Goal: Information Seeking & Learning: Find specific fact

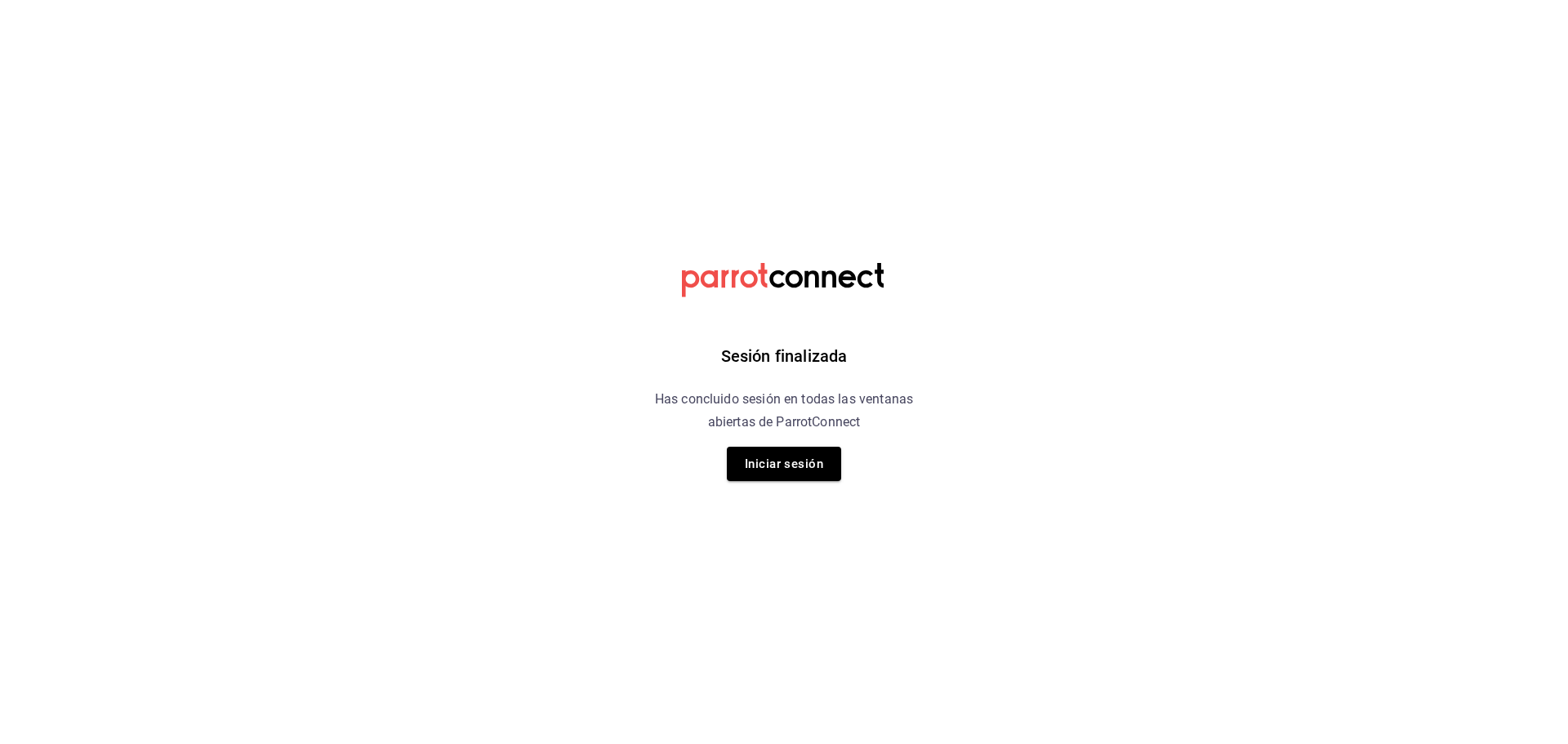
click at [754, 435] on div "Sesión finalizada Has concluido sesión en todas las ventanas abiertas de Parrot…" at bounding box center [784, 372] width 412 height 744
click at [757, 450] on button "Iniciar sesión" at bounding box center [784, 464] width 114 height 35
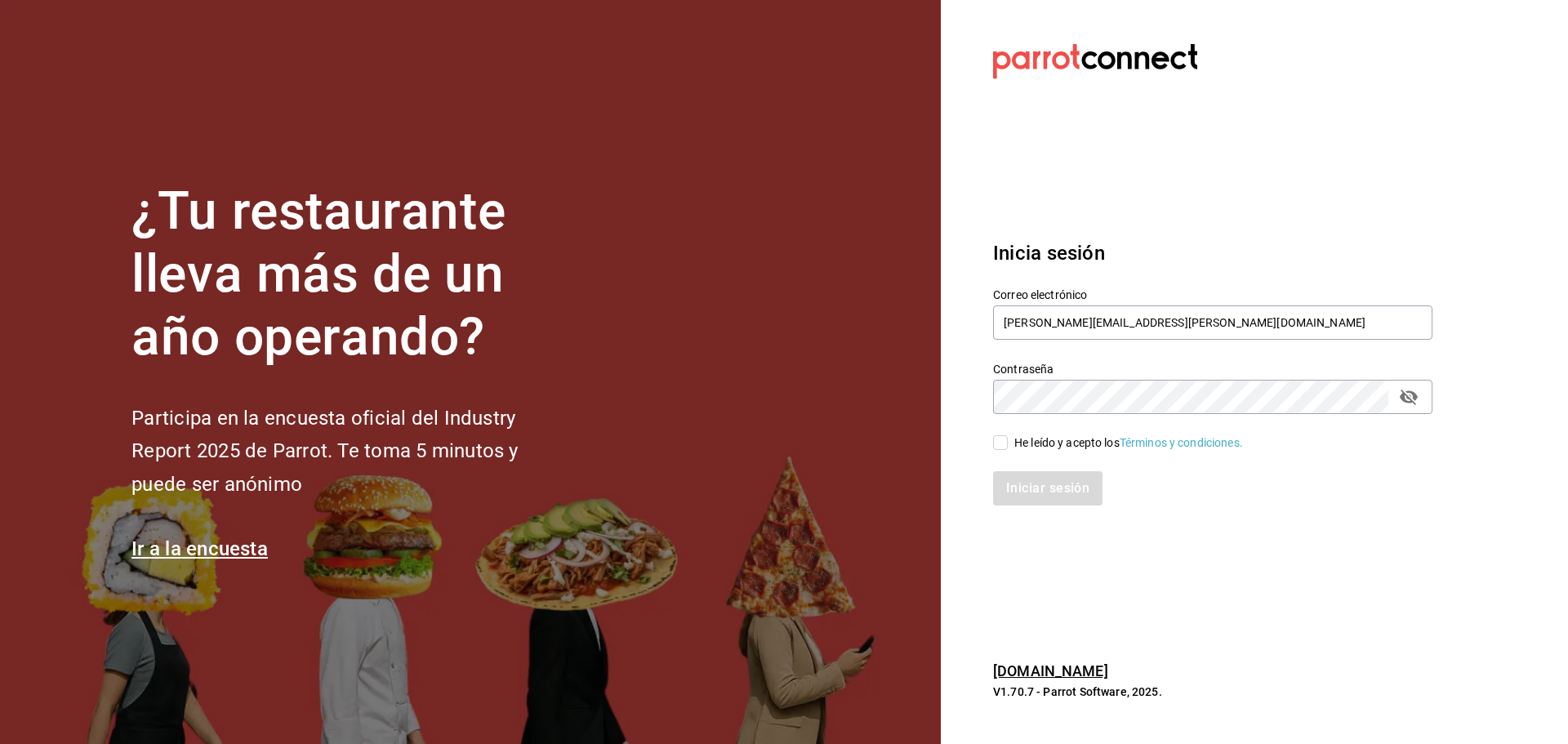
click at [1010, 443] on span "He leído y acepto los Términos y condiciones." at bounding box center [1124, 443] width 235 height 17
click at [1007, 443] on input "He leído y acepto los Términos y condiciones." at bounding box center [1000, 442] width 14 height 14
checkbox input "true"
click at [1011, 477] on button "Iniciar sesión" at bounding box center [1049, 488] width 111 height 35
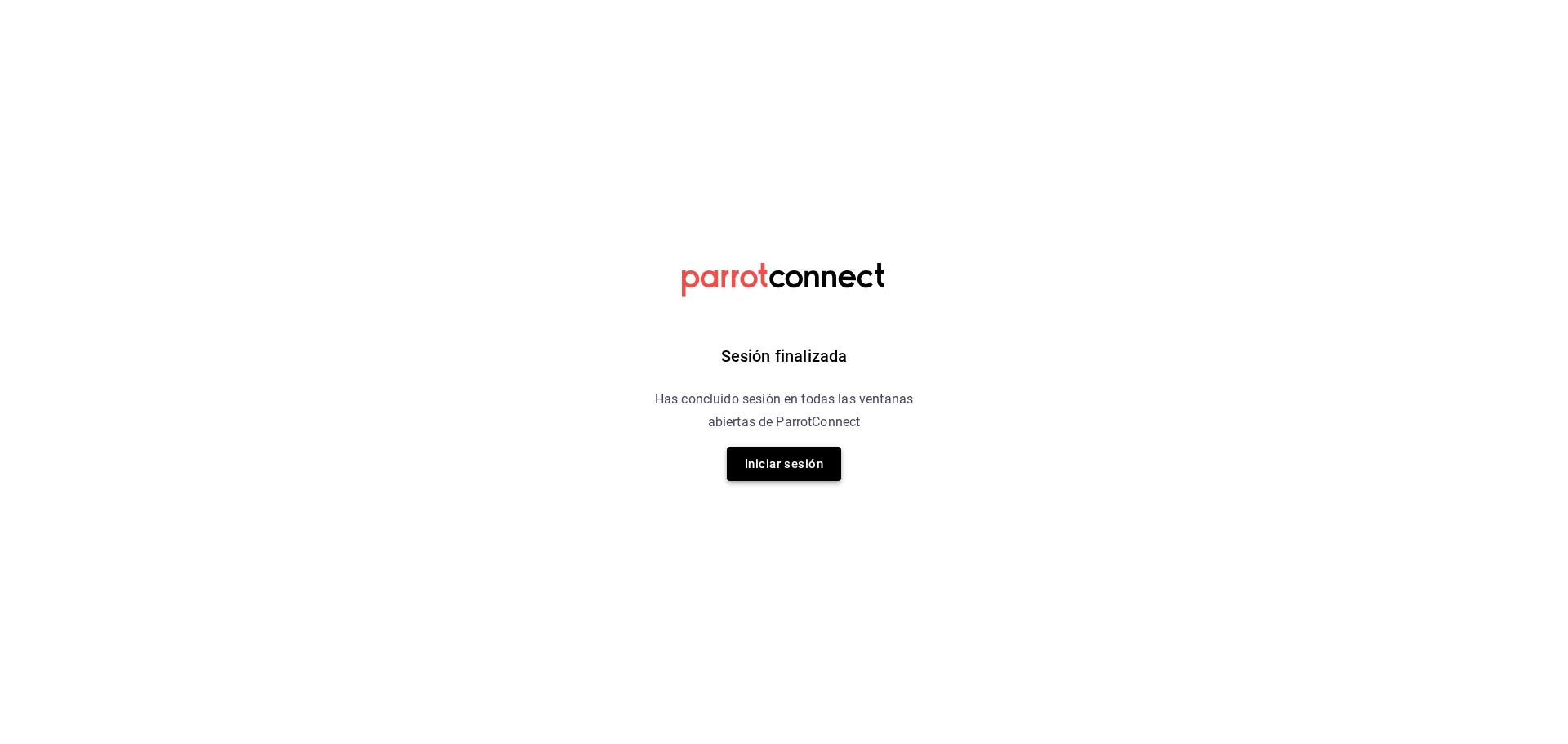
click at [784, 454] on button "Iniciar sesión" at bounding box center [784, 464] width 114 height 35
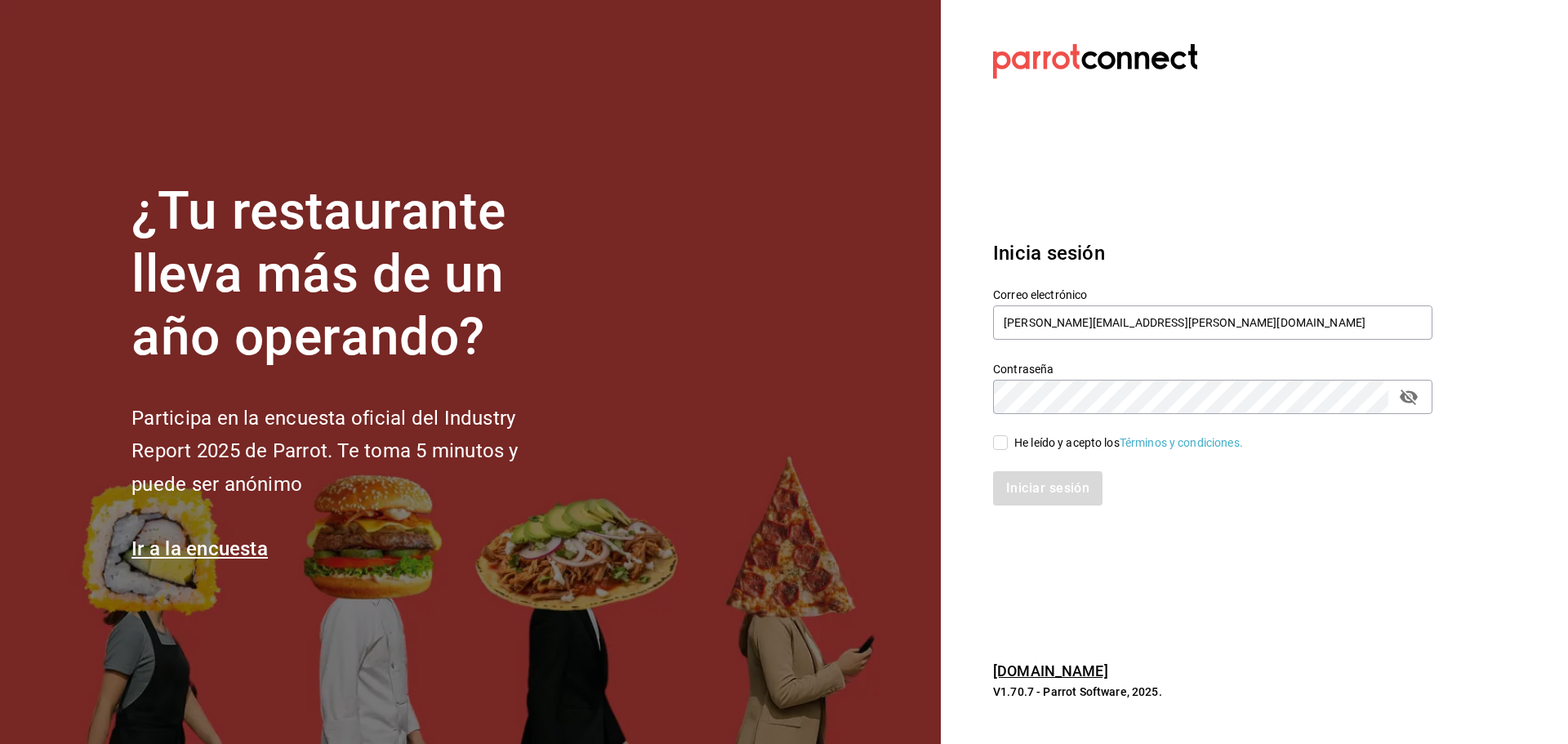
click at [1055, 436] on div "He leído y acepto los Términos y condiciones." at bounding box center [1129, 443] width 229 height 17
click at [1007, 436] on input "He leído y acepto los Términos y condiciones." at bounding box center [1000, 442] width 14 height 14
checkbox input "true"
click at [1004, 471] on button "Iniciar sesión" at bounding box center [1049, 488] width 111 height 35
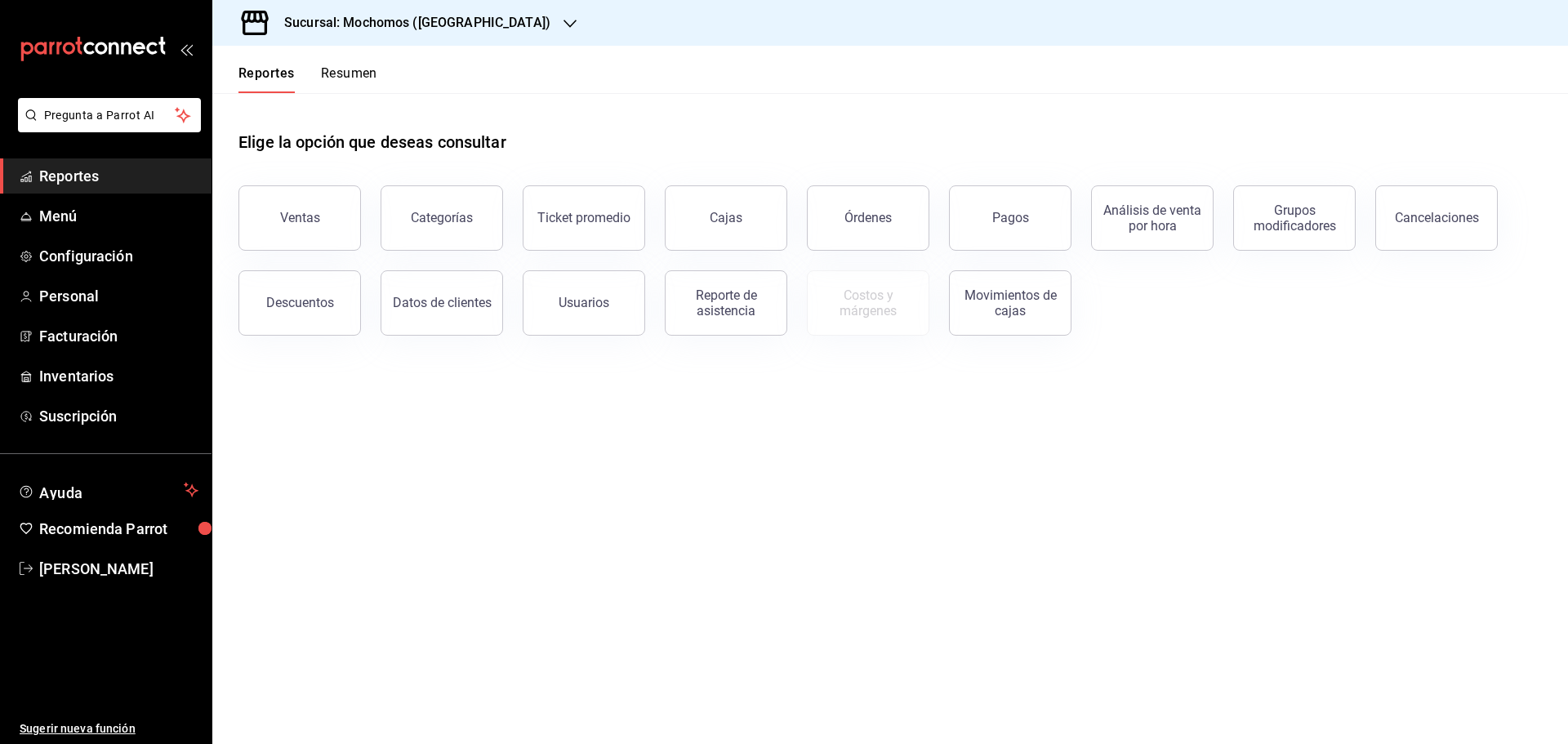
click at [398, 18] on h3 "Sucursal: Mochomos (Cancun)" at bounding box center [411, 23] width 279 height 19
click at [263, 77] on span "Mochomos (Cancun)" at bounding box center [316, 71] width 181 height 17
click at [296, 201] on button "Ventas" at bounding box center [300, 218] width 123 height 66
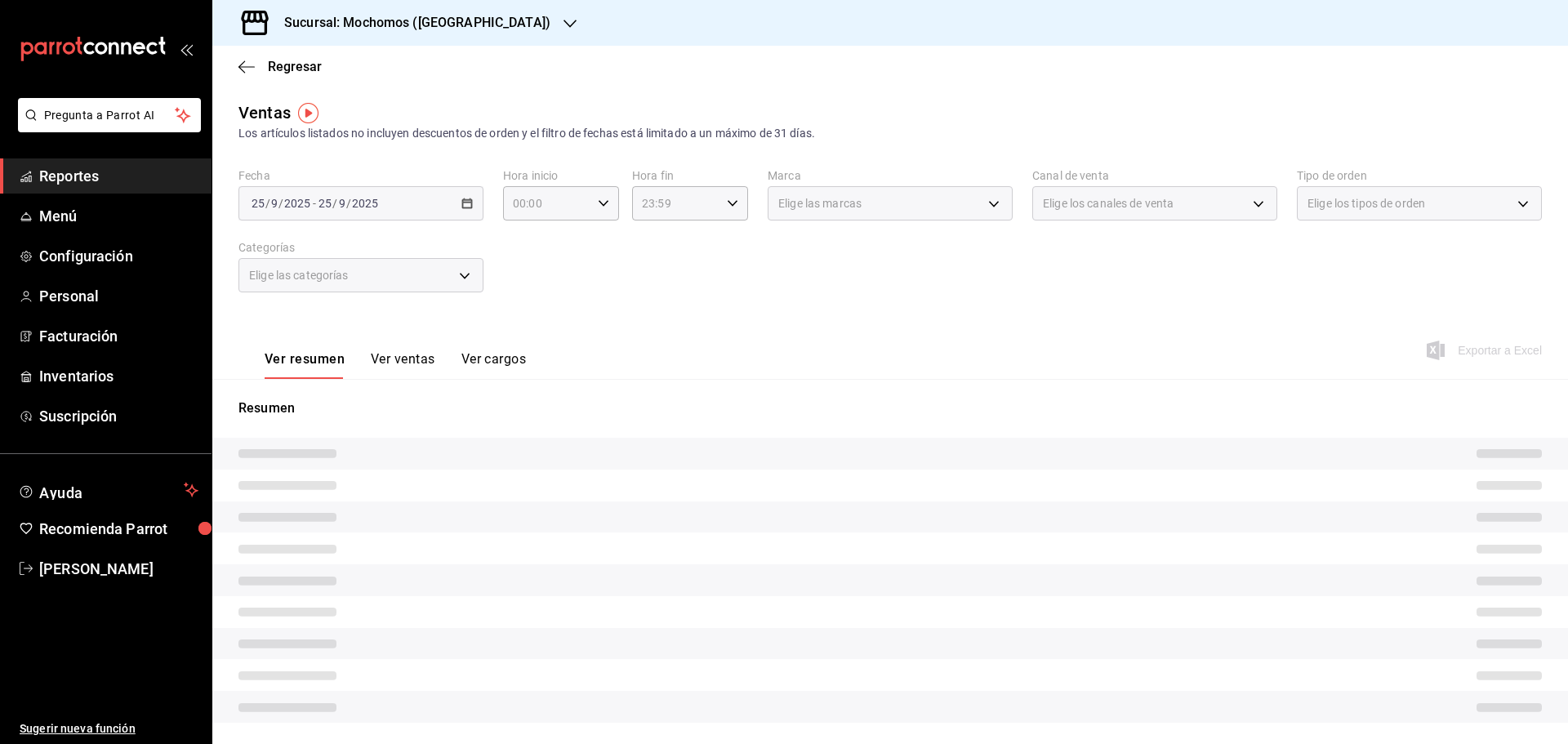
click at [375, 286] on div "Elige las categorías" at bounding box center [360, 275] width 245 height 35
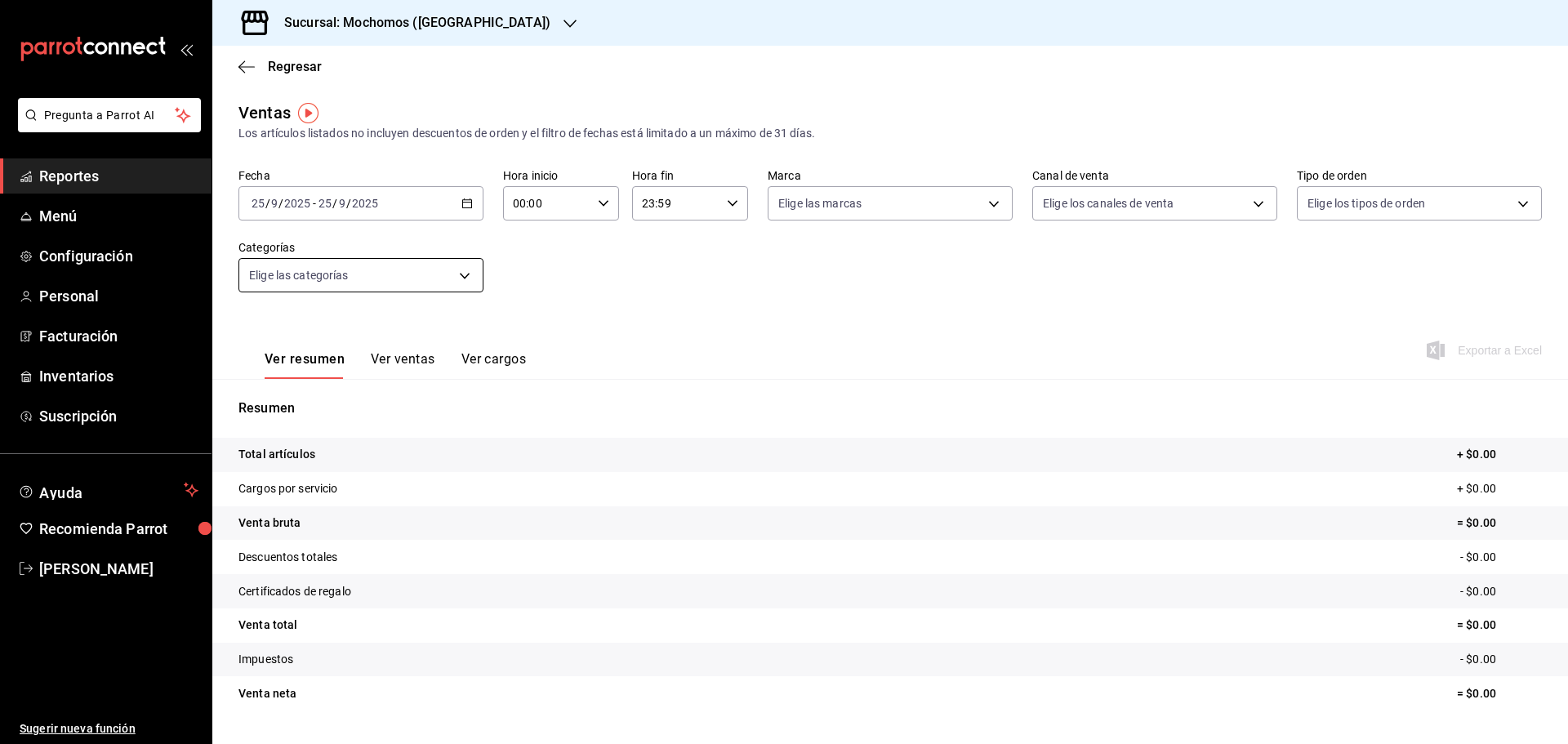
click at [372, 281] on body "Pregunta a Parrot AI Reportes Menú Configuración Personal Facturación Inventari…" at bounding box center [784, 372] width 1568 height 744
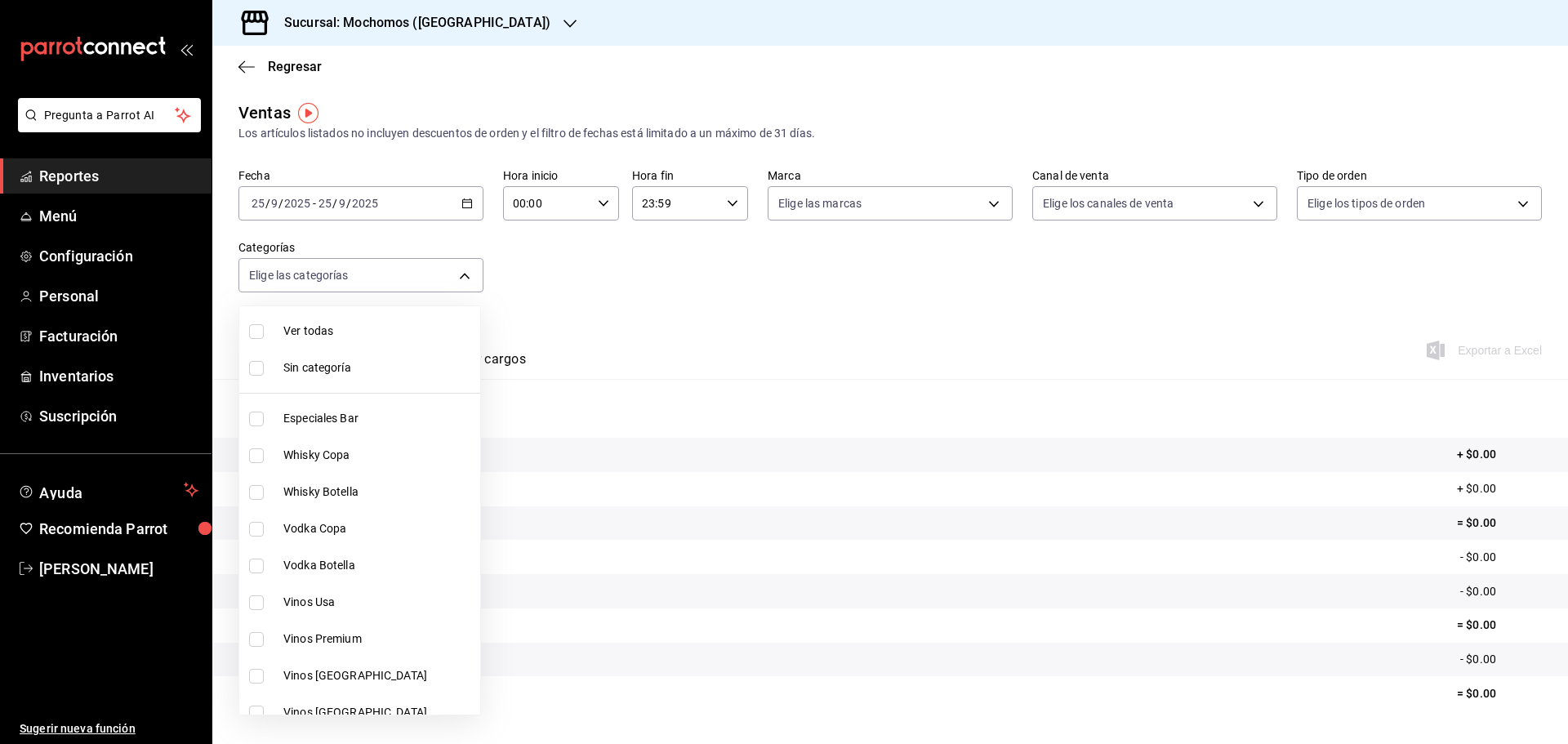
click at [353, 281] on div at bounding box center [784, 372] width 1568 height 744
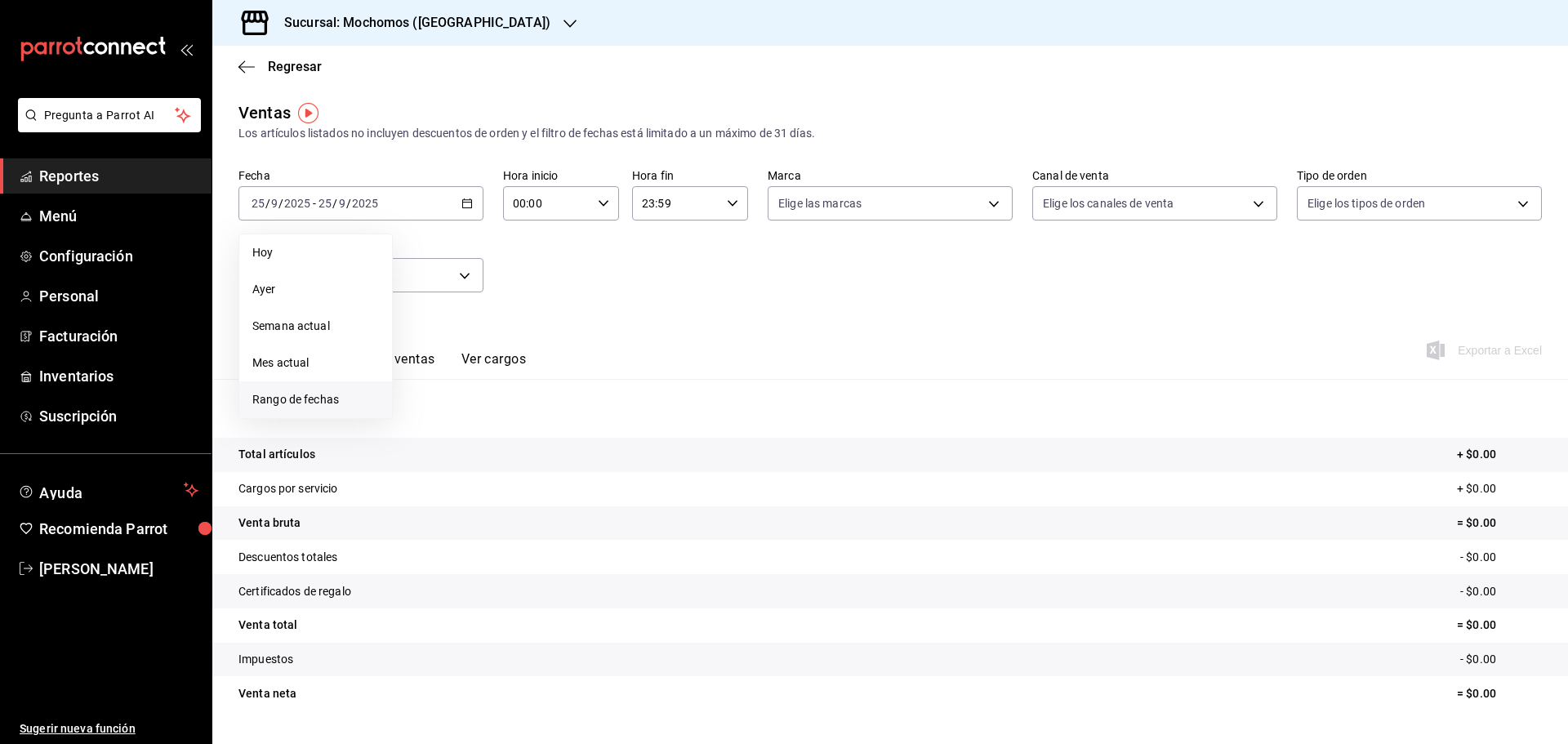
click at [296, 398] on span "Rango de fechas" at bounding box center [316, 400] width 126 height 17
click at [433, 421] on button "22" at bounding box center [427, 419] width 29 height 29
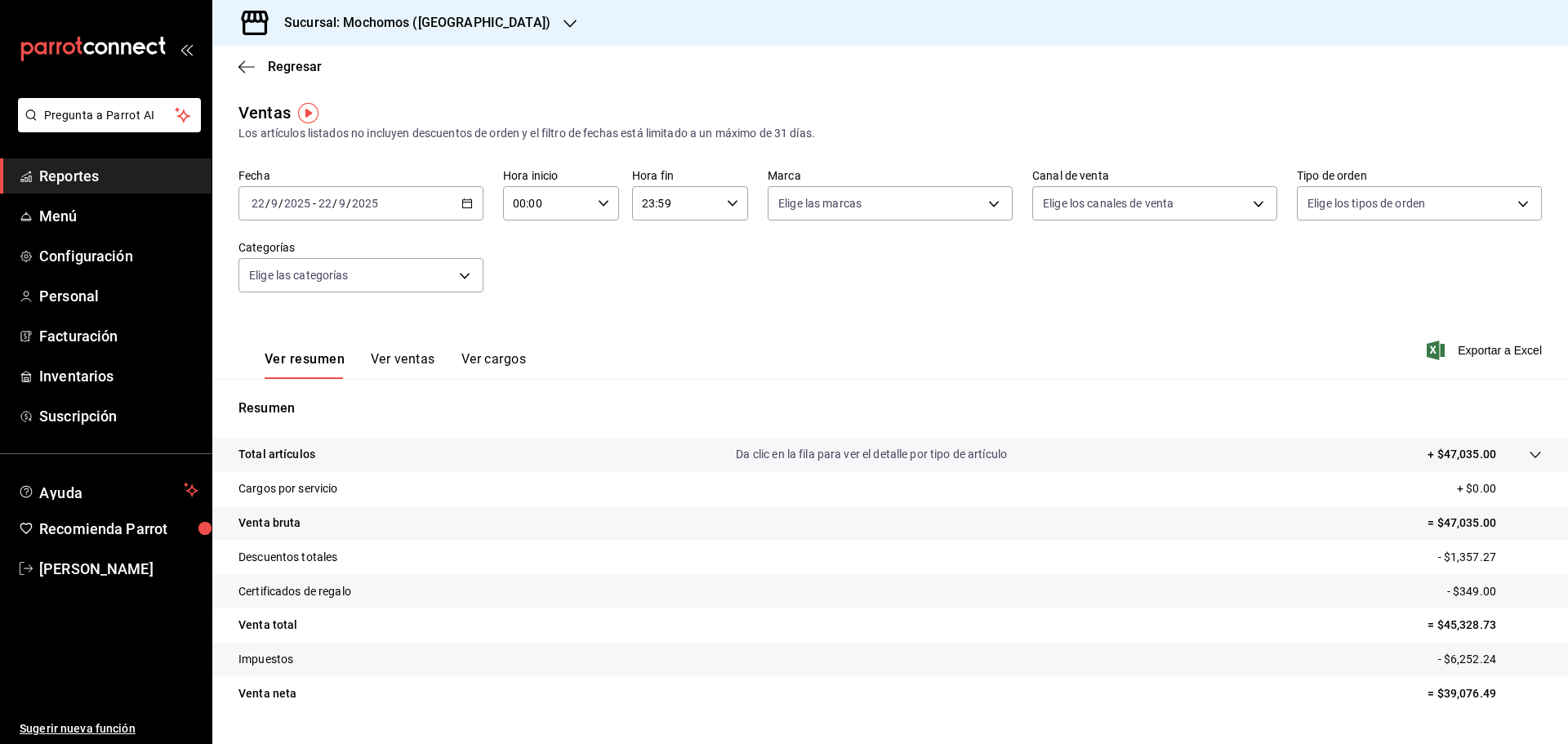
click at [393, 22] on h3 "Sucursal: Mochomos (Cancun)" at bounding box center [411, 23] width 279 height 19
click at [447, 161] on div at bounding box center [784, 372] width 1568 height 744
click at [473, 205] on div "2025-09-22 22 / 9 / 2025 - 2025-09-22 22 / 9 / 2025" at bounding box center [360, 203] width 245 height 35
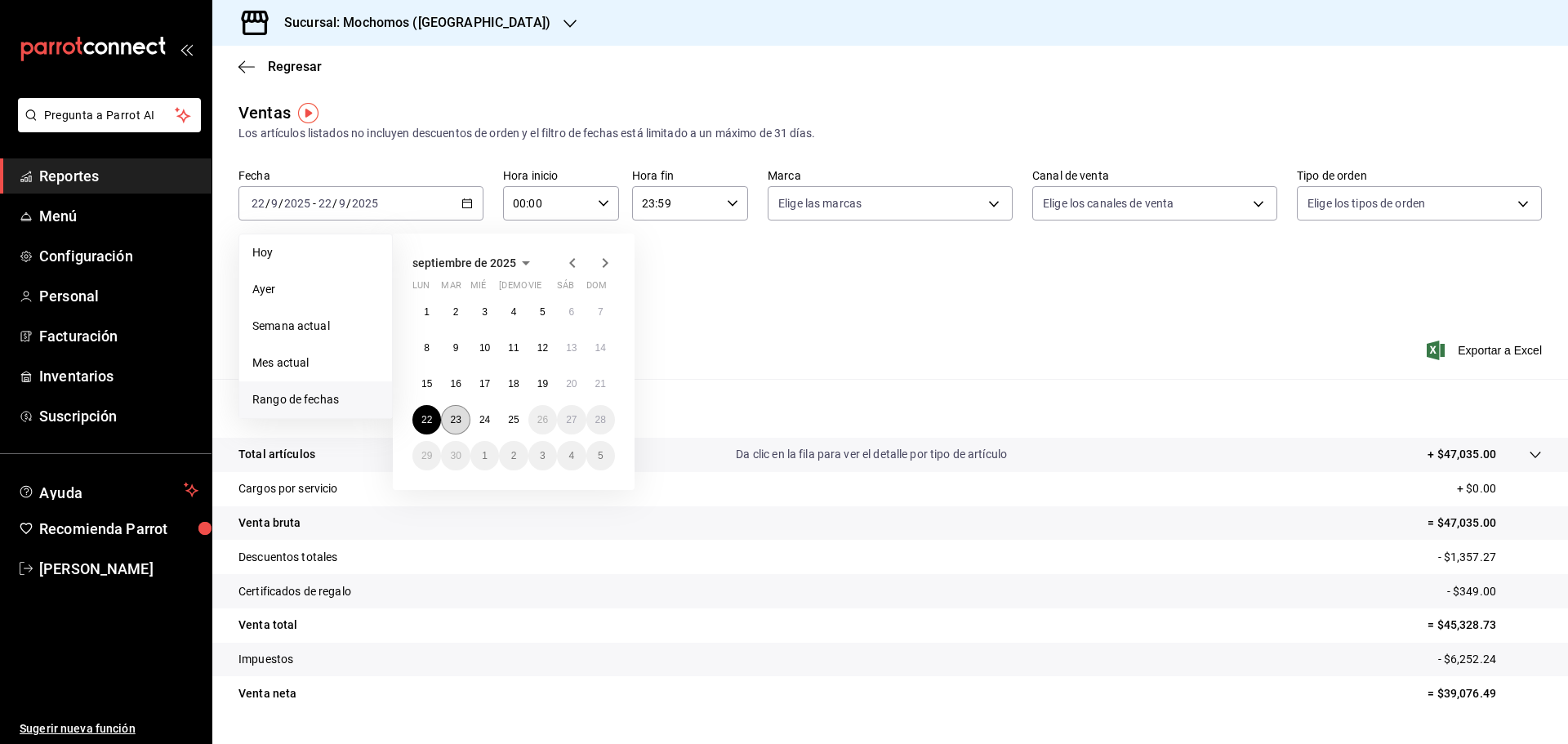
click at [461, 415] on button "23" at bounding box center [455, 419] width 29 height 29
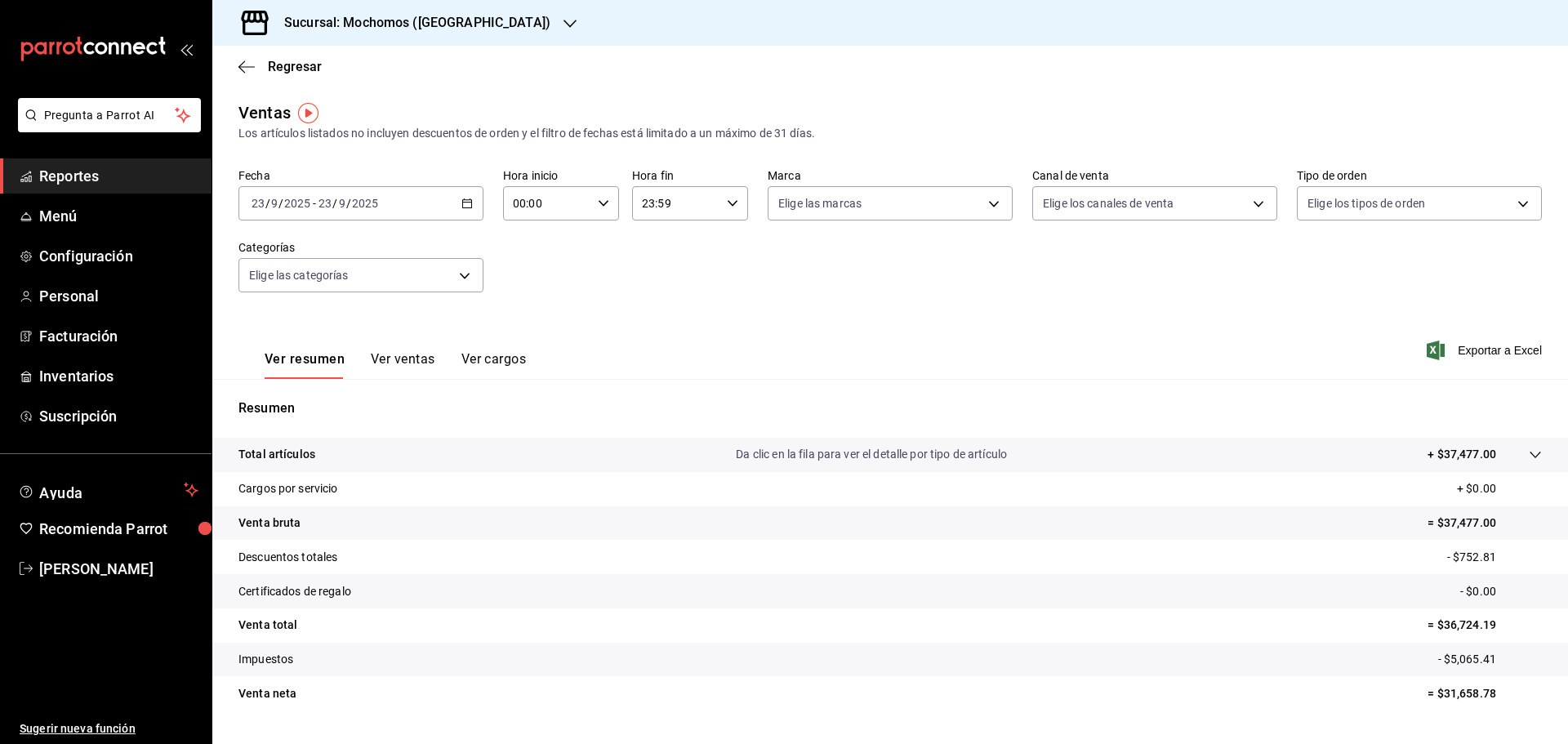
click at [463, 202] on icon "button" at bounding box center [467, 204] width 12 height 12
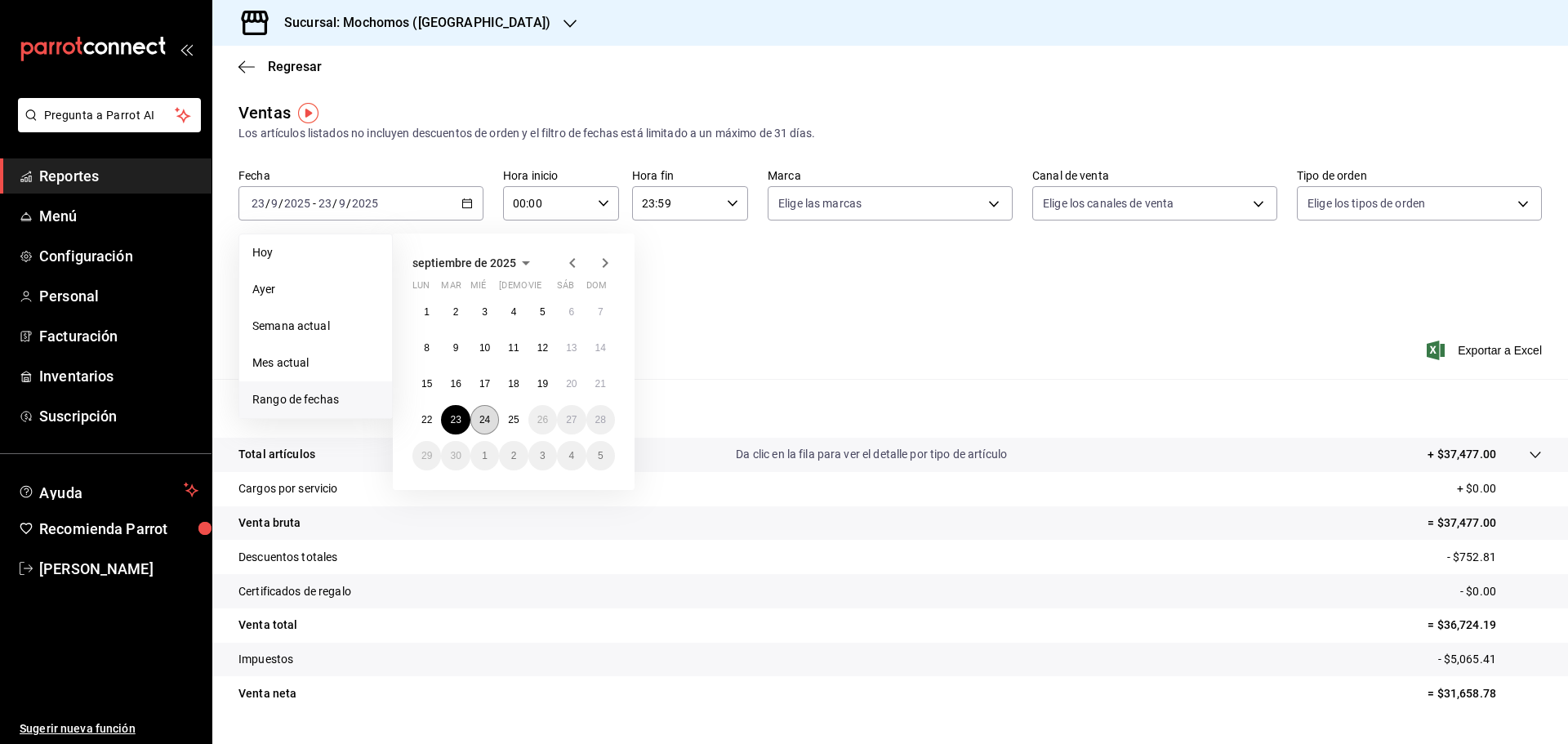
click at [482, 418] on abbr "24" at bounding box center [485, 420] width 11 height 12
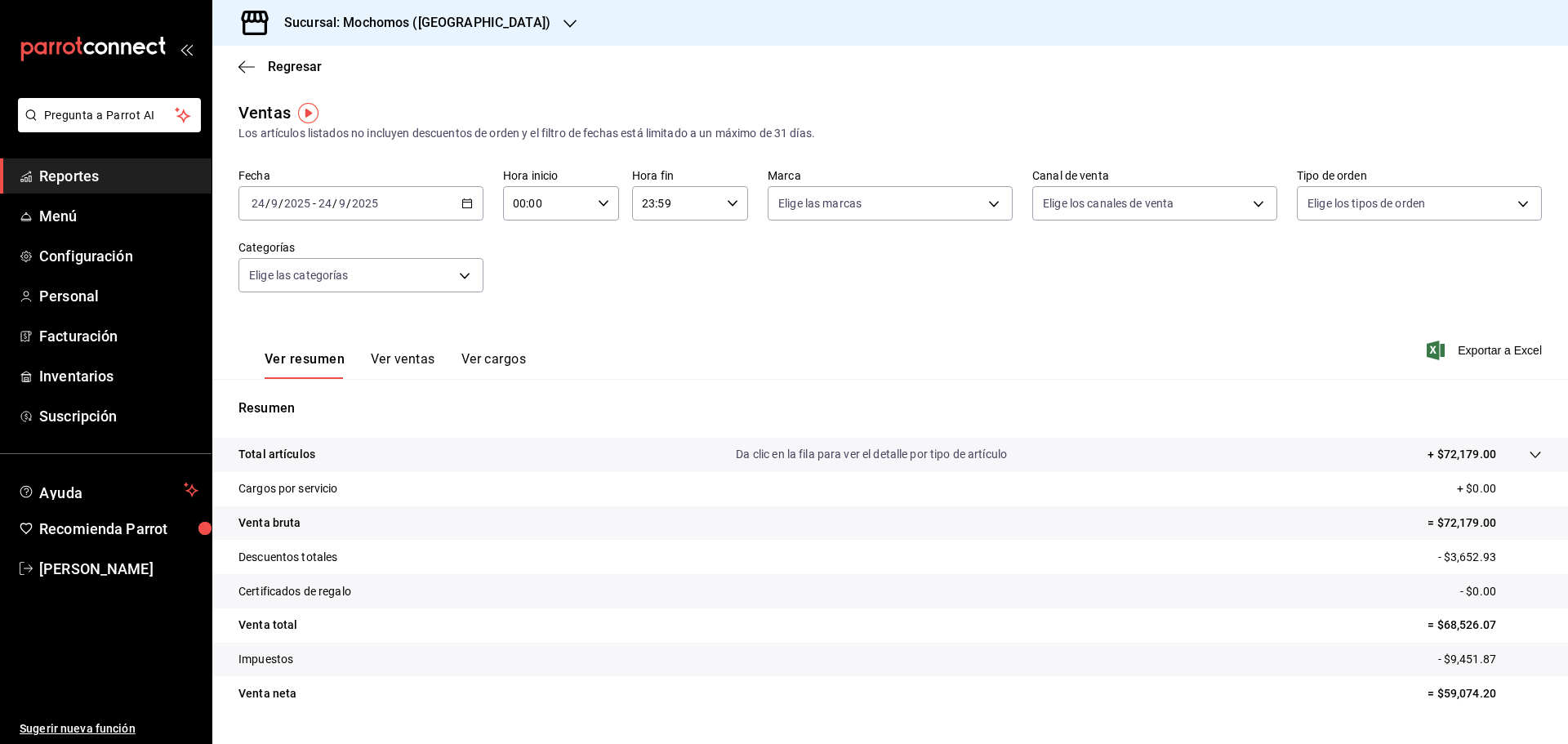
click at [377, 32] on h3 "Sucursal: Mochomos (Cancun)" at bounding box center [411, 23] width 279 height 19
click at [242, 113] on span "Ryoshi (Cancun)" at bounding box center [304, 107] width 157 height 17
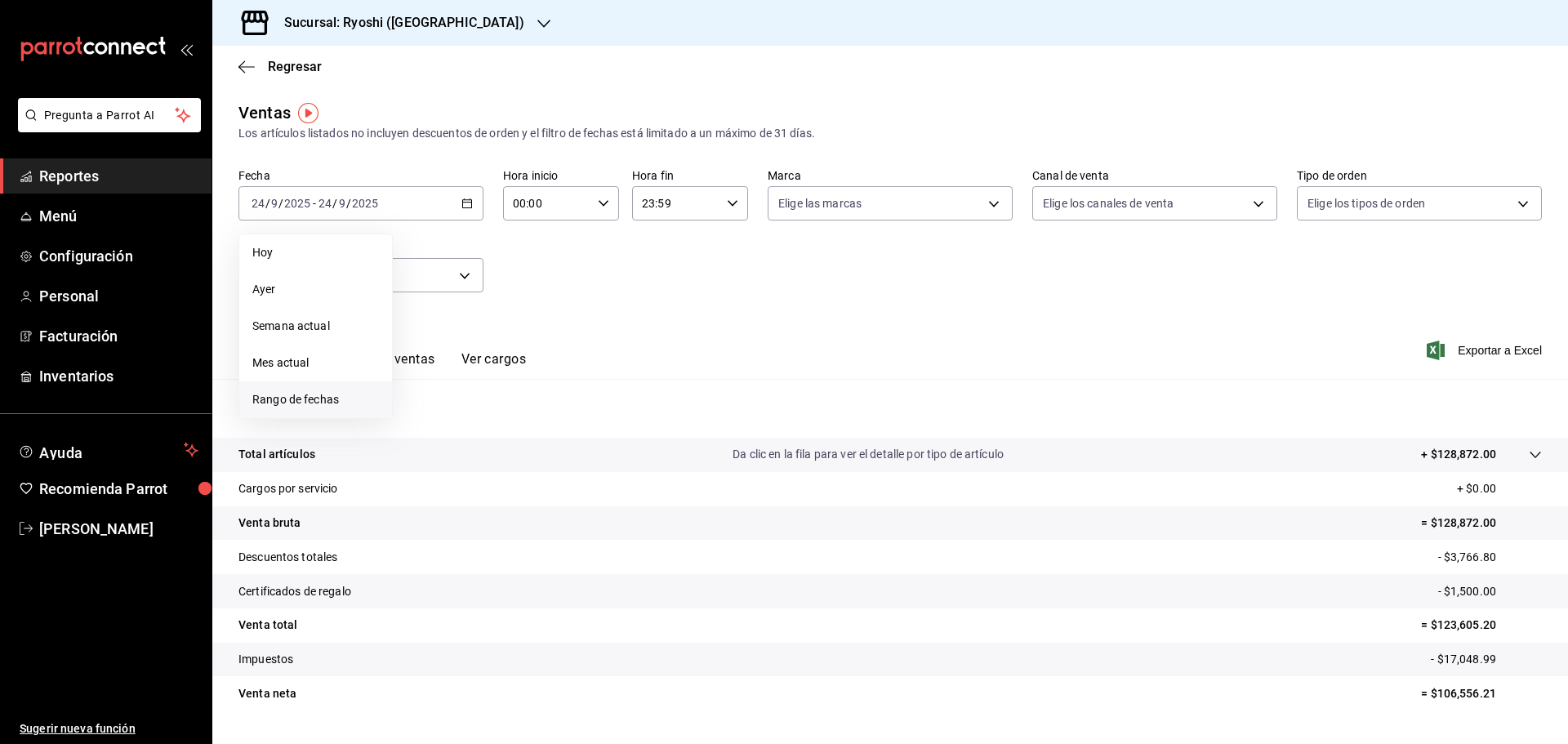
click at [304, 391] on li "Rango de fechas" at bounding box center [315, 400] width 152 height 37
click at [428, 420] on abbr "22" at bounding box center [427, 420] width 11 height 12
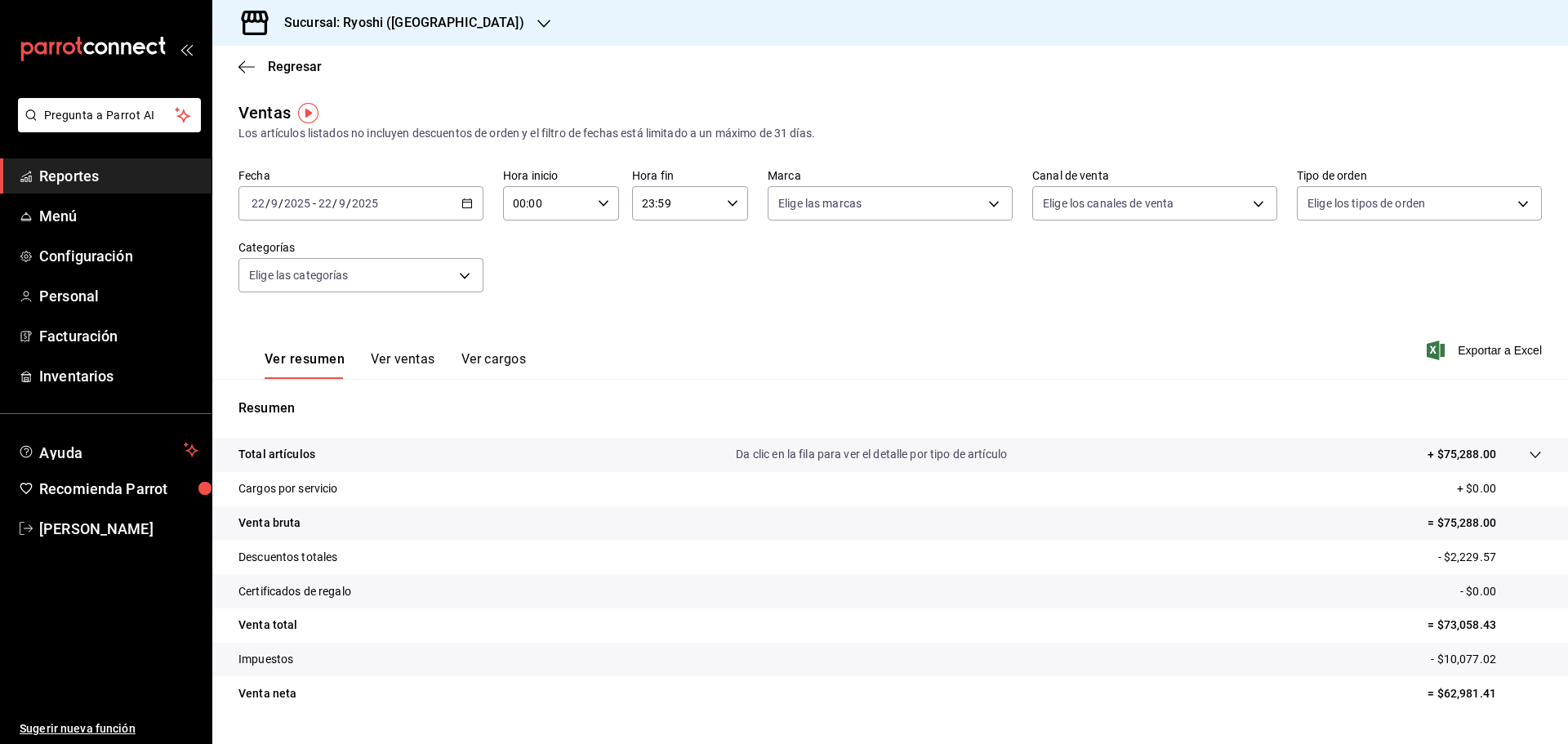
click at [390, 214] on div "2025-09-22 22 / 9 / 2025 - 2025-09-22 22 / 9 / 2025" at bounding box center [360, 203] width 245 height 35
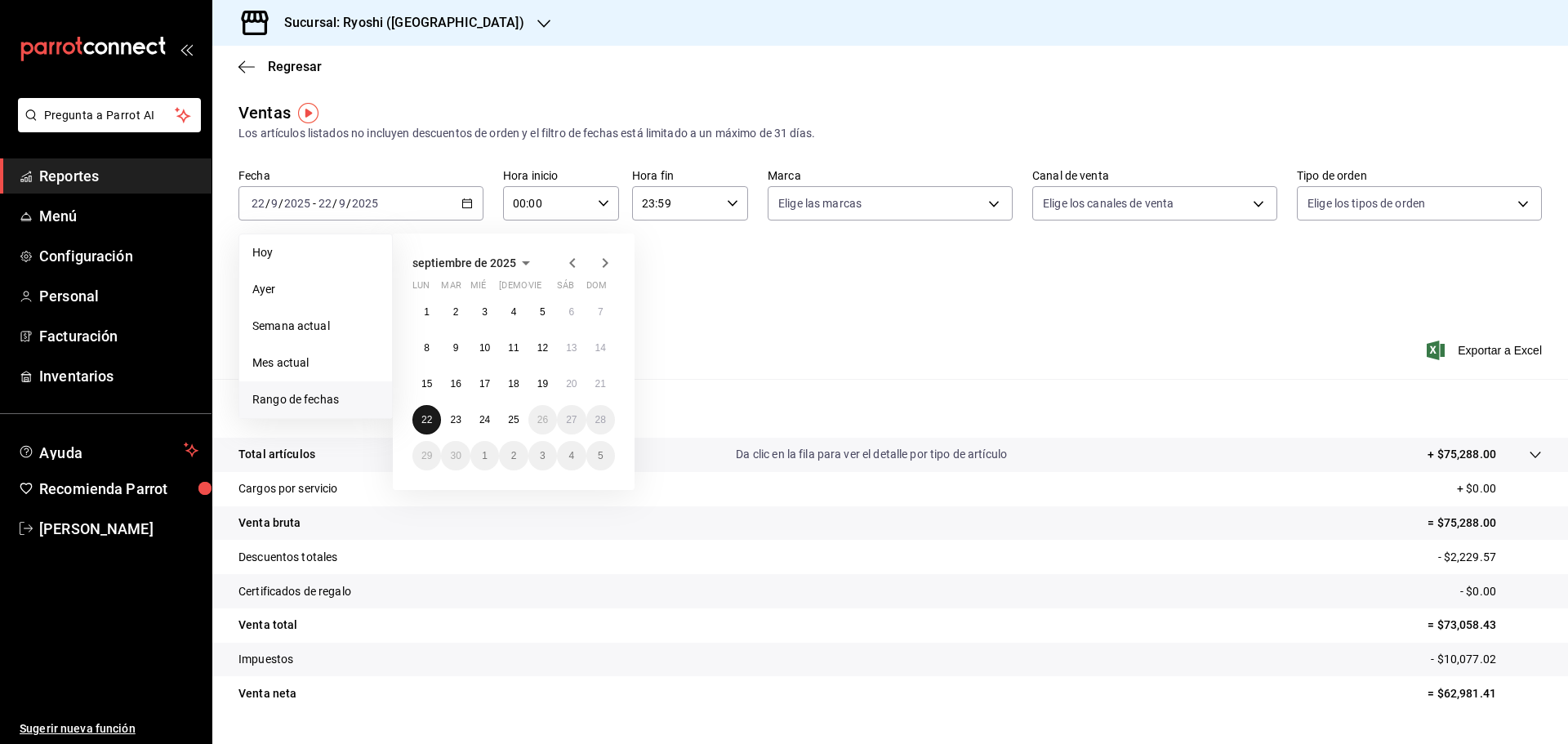
click at [421, 419] on button "22" at bounding box center [427, 419] width 29 height 29
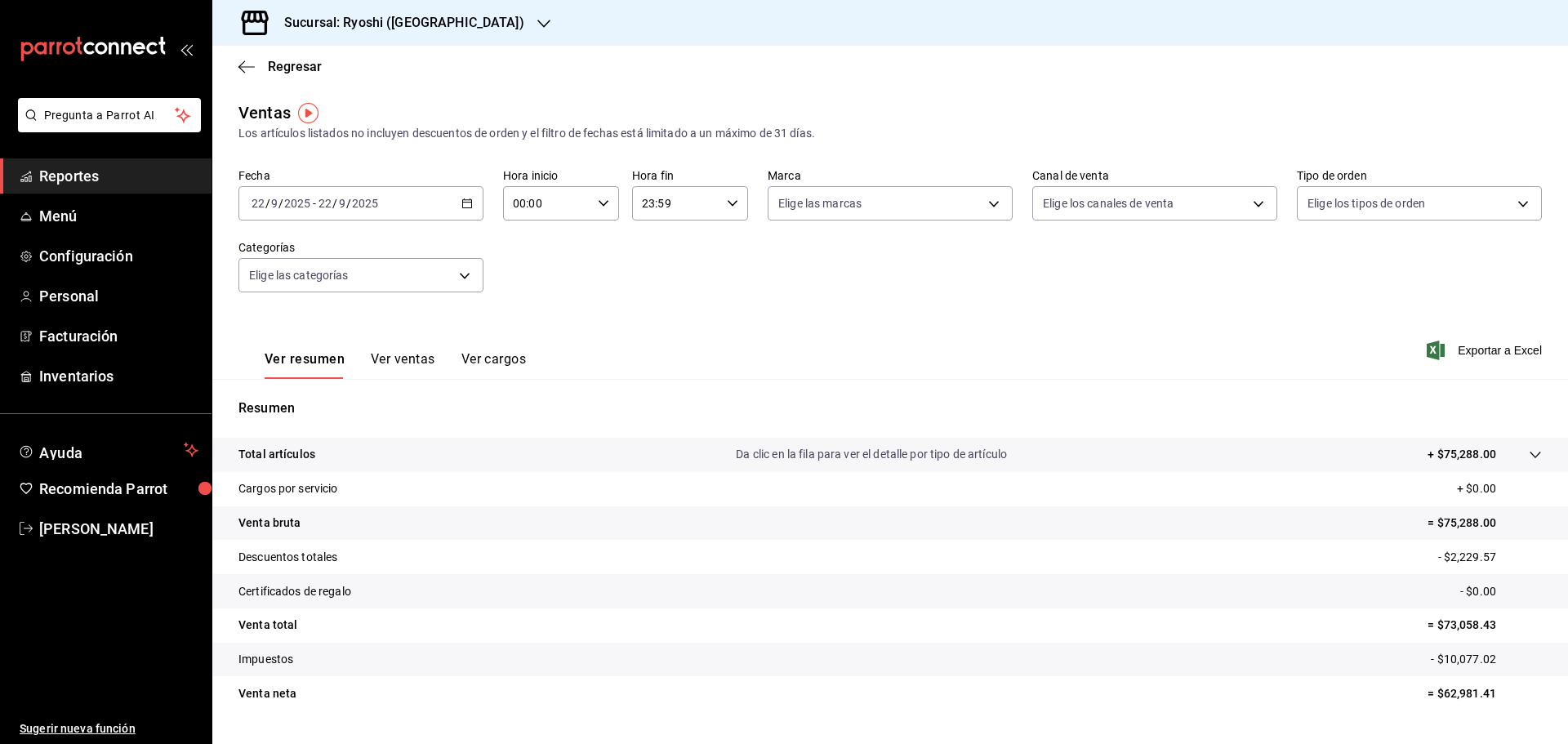
click at [457, 206] on div "2025-09-22 22 / 9 / 2025 - 2025-09-22 22 / 9 / 2025" at bounding box center [360, 203] width 245 height 35
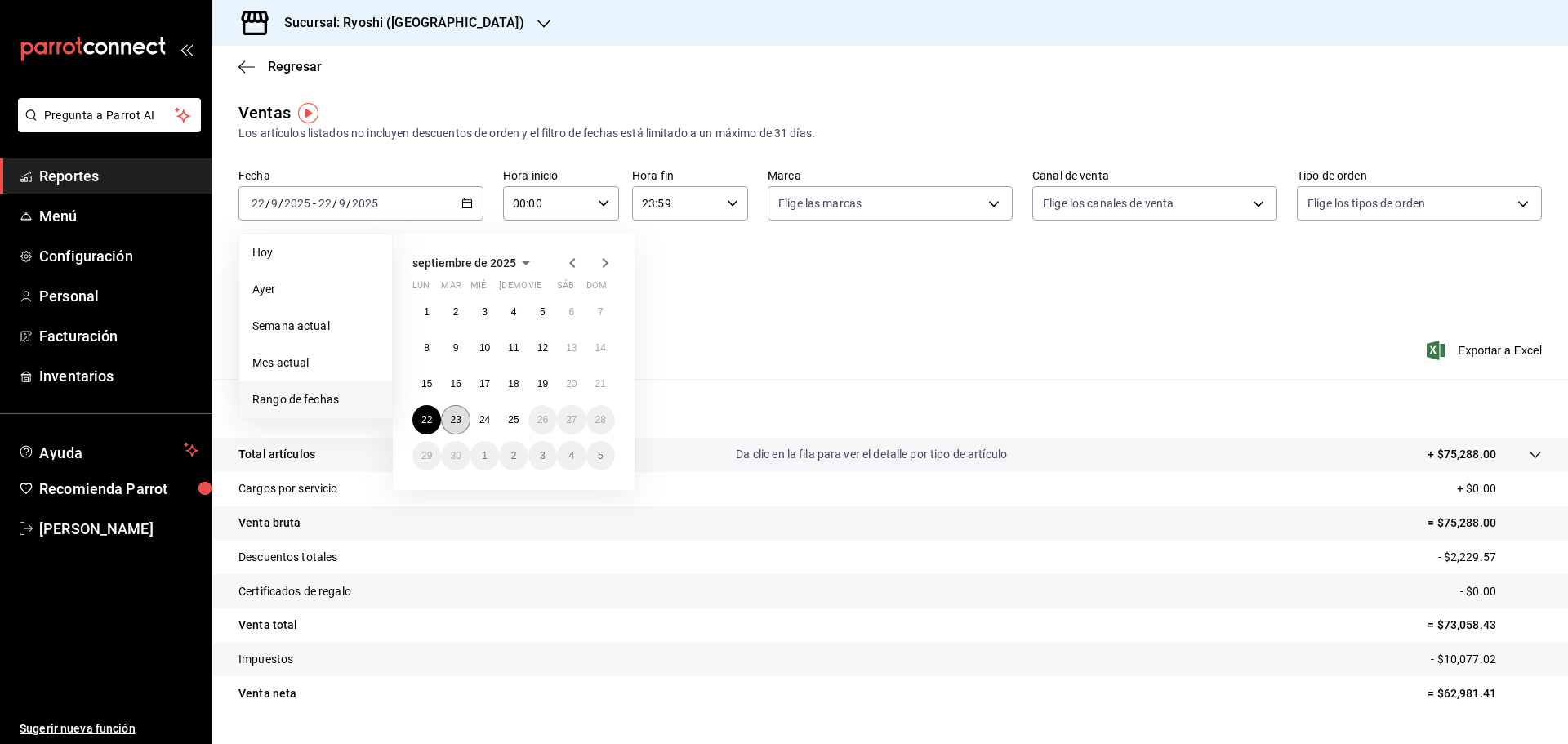
click at [455, 415] on abbr "23" at bounding box center [455, 420] width 11 height 12
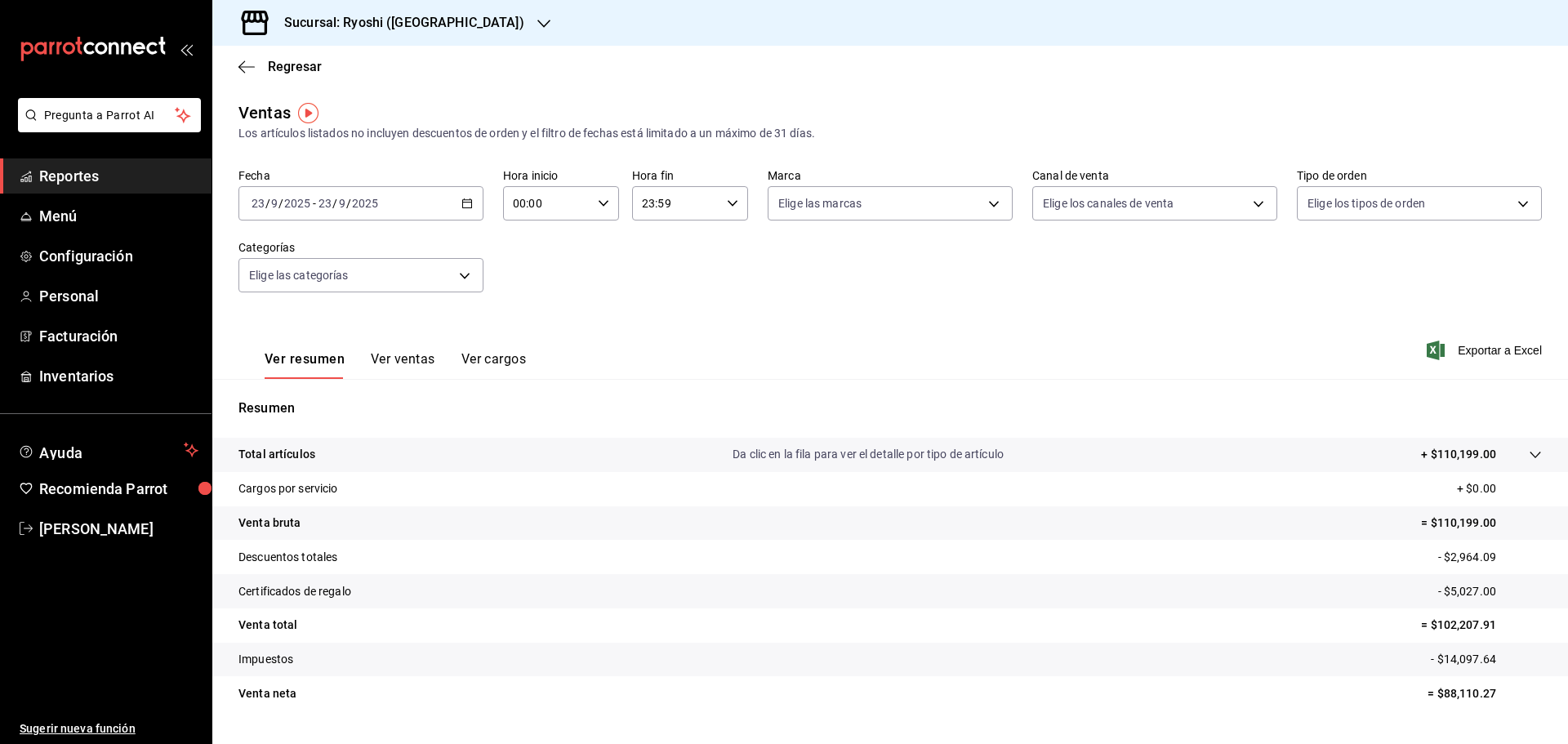
click at [433, 214] on div "2025-09-23 23 / 9 / 2025 - 2025-09-23 23 / 9 / 2025" at bounding box center [360, 203] width 245 height 35
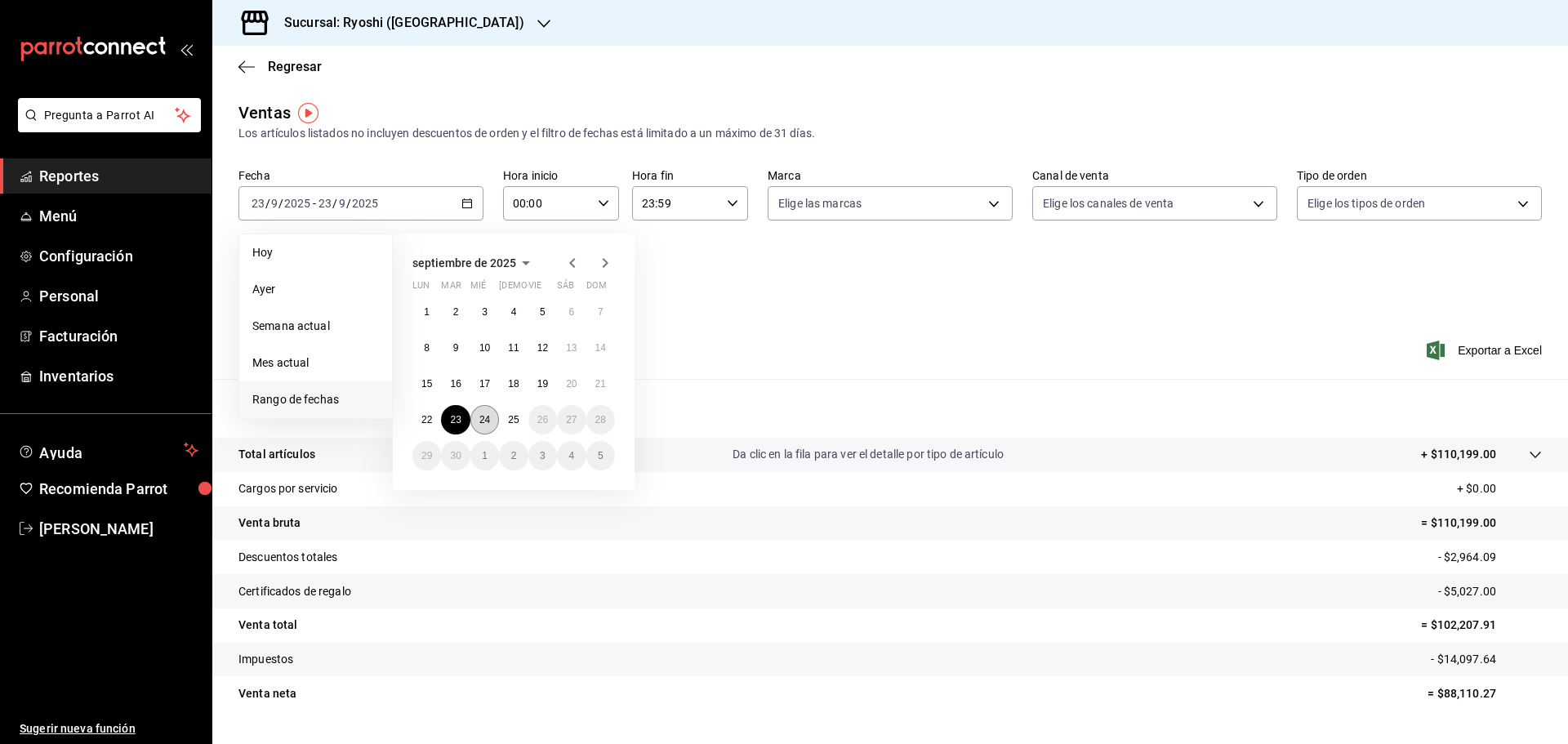
click at [481, 419] on abbr "24" at bounding box center [485, 420] width 11 height 12
click at [481, 417] on abbr "24" at bounding box center [485, 420] width 11 height 12
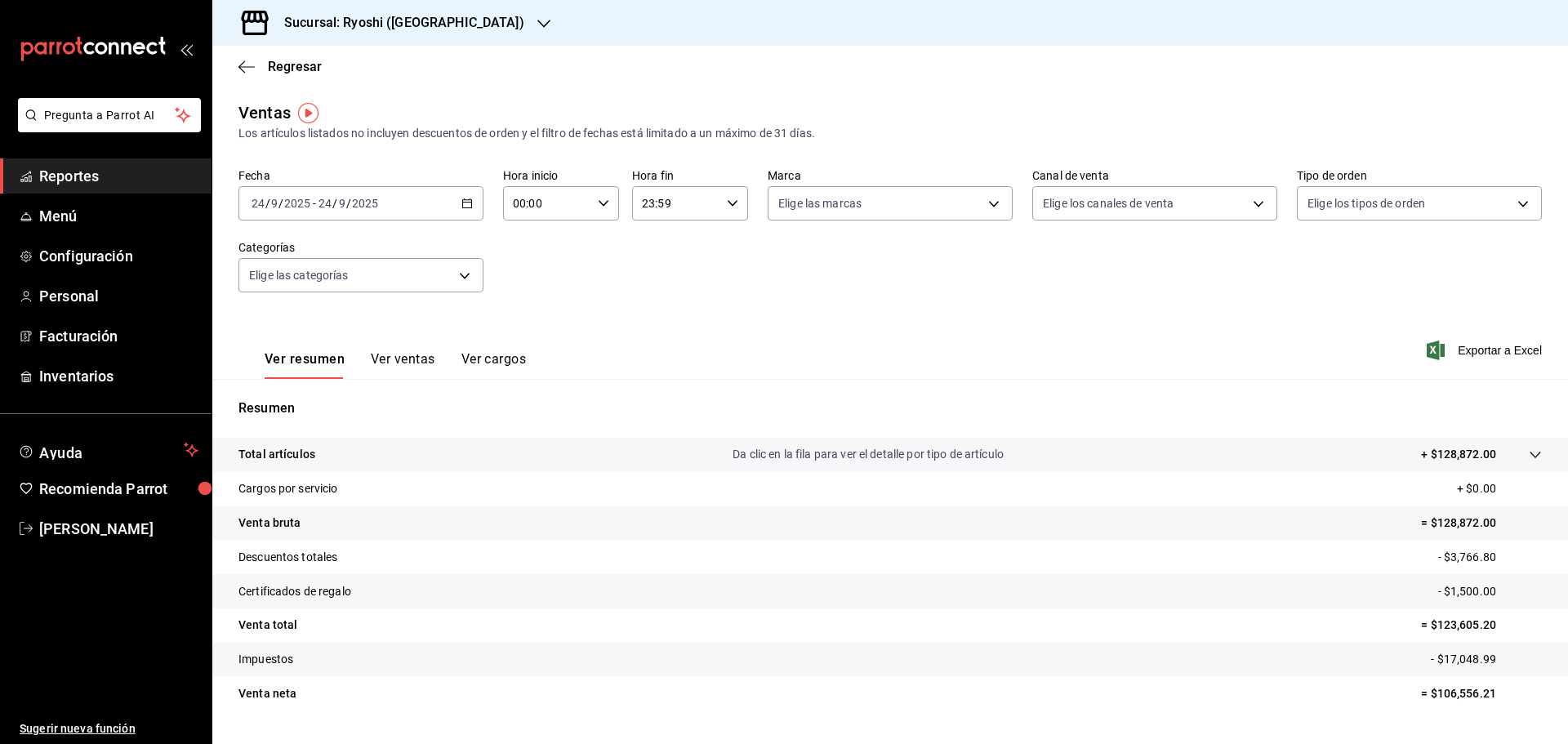
click at [423, 205] on div "2025-09-24 24 / 9 / 2025 - 2025-09-24 24 / 9 / 2025" at bounding box center [360, 203] width 245 height 35
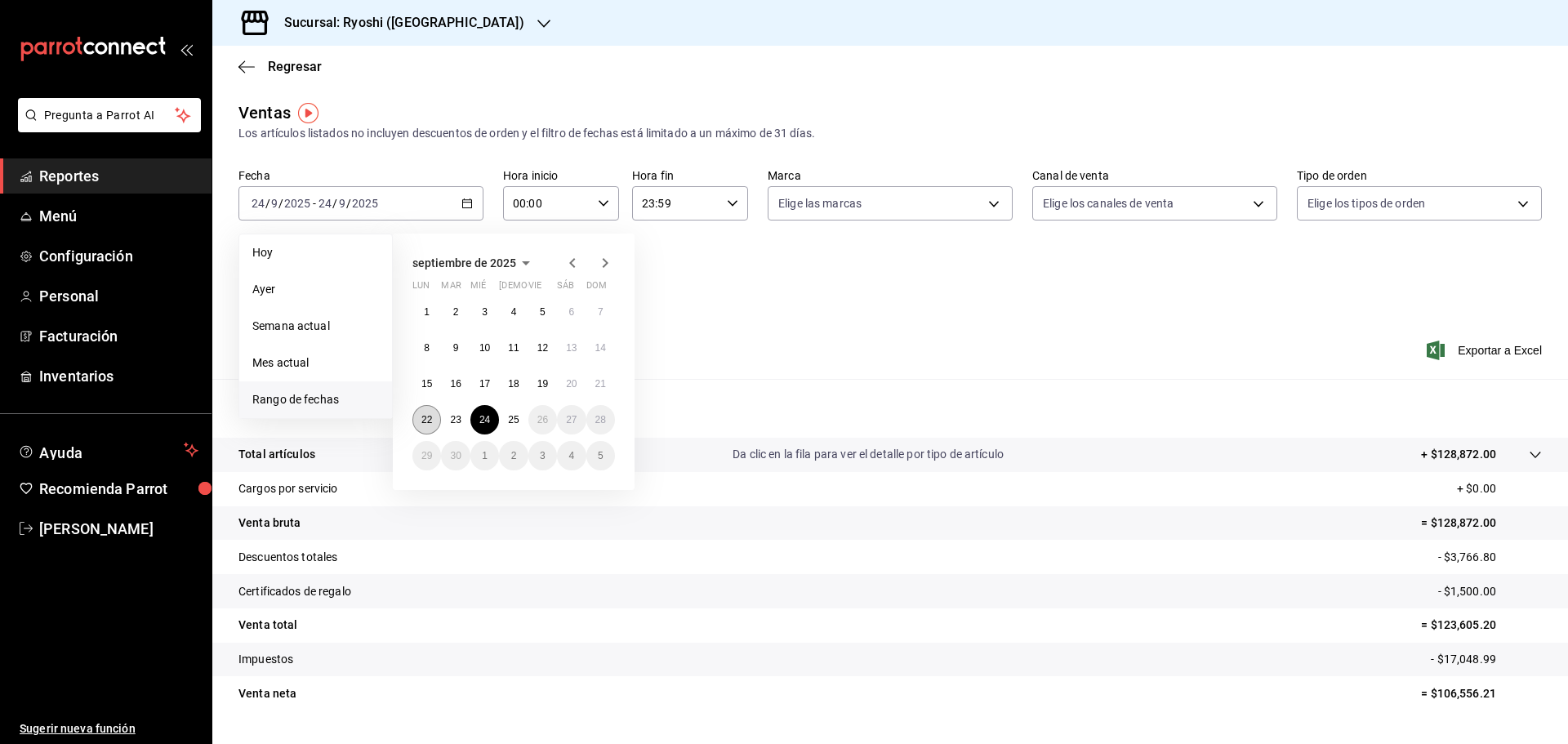
click at [425, 422] on abbr "22" at bounding box center [427, 420] width 11 height 12
click at [425, 422] on div "Resumen Total artículos Da clic en la fila para ver el detalle por tipo de artí…" at bounding box center [890, 564] width 1356 height 332
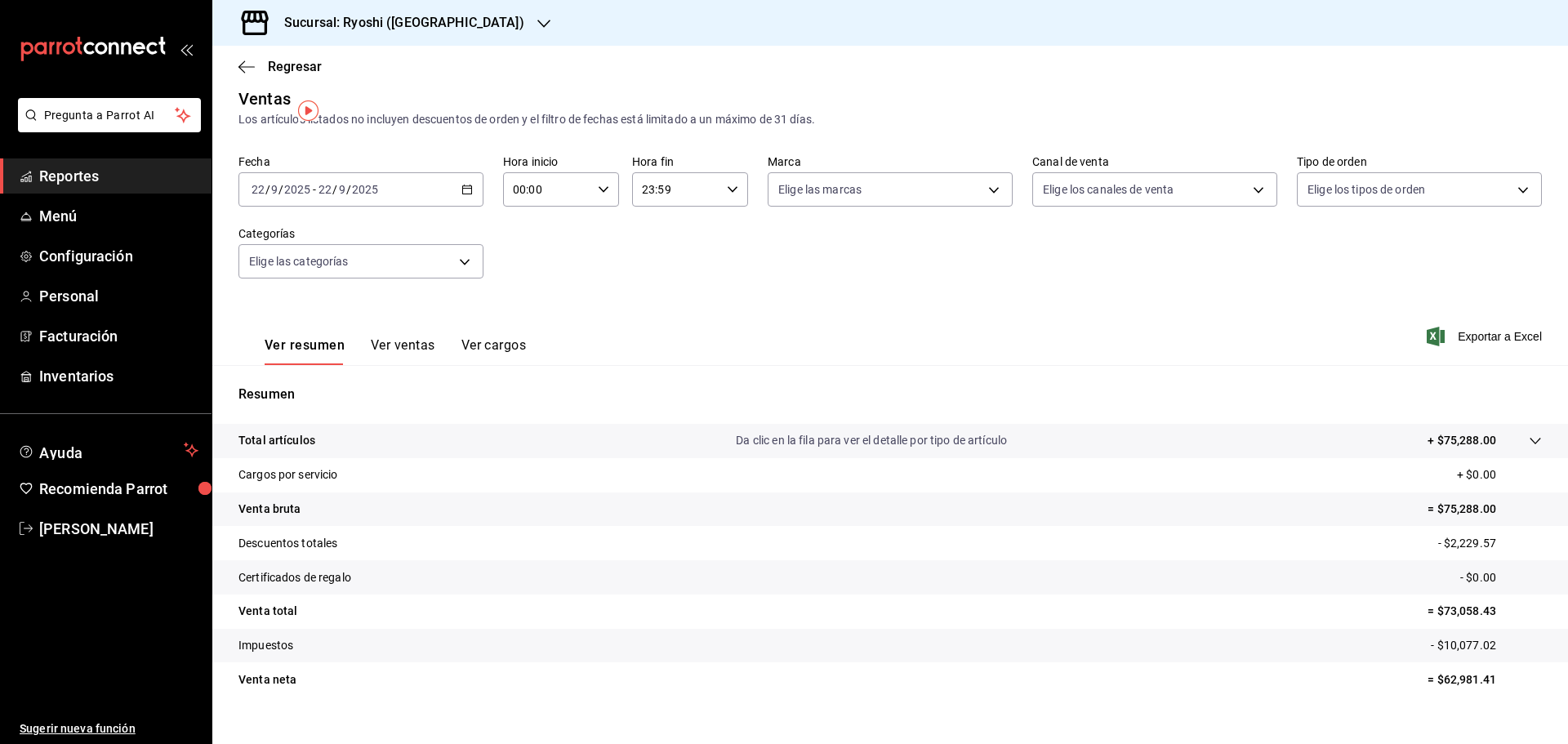
scroll to position [39, 0]
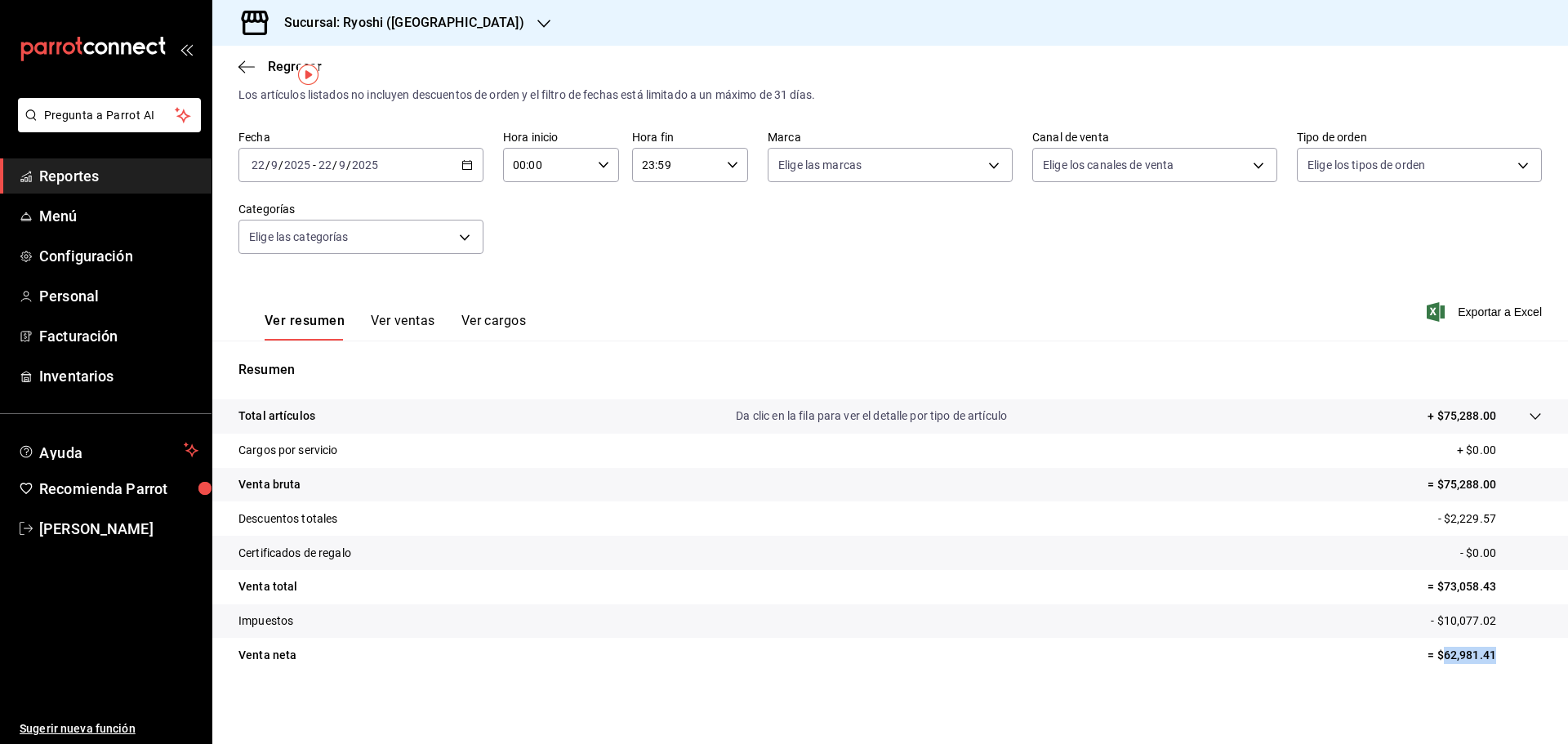
drag, startPoint x: 1432, startPoint y: 653, endPoint x: 1513, endPoint y: 654, distance: 81.0
click at [1513, 654] on p "= $62,981.41" at bounding box center [1485, 655] width 114 height 17
copy p "62,981.41"
click at [464, 167] on icon "button" at bounding box center [467, 165] width 12 height 12
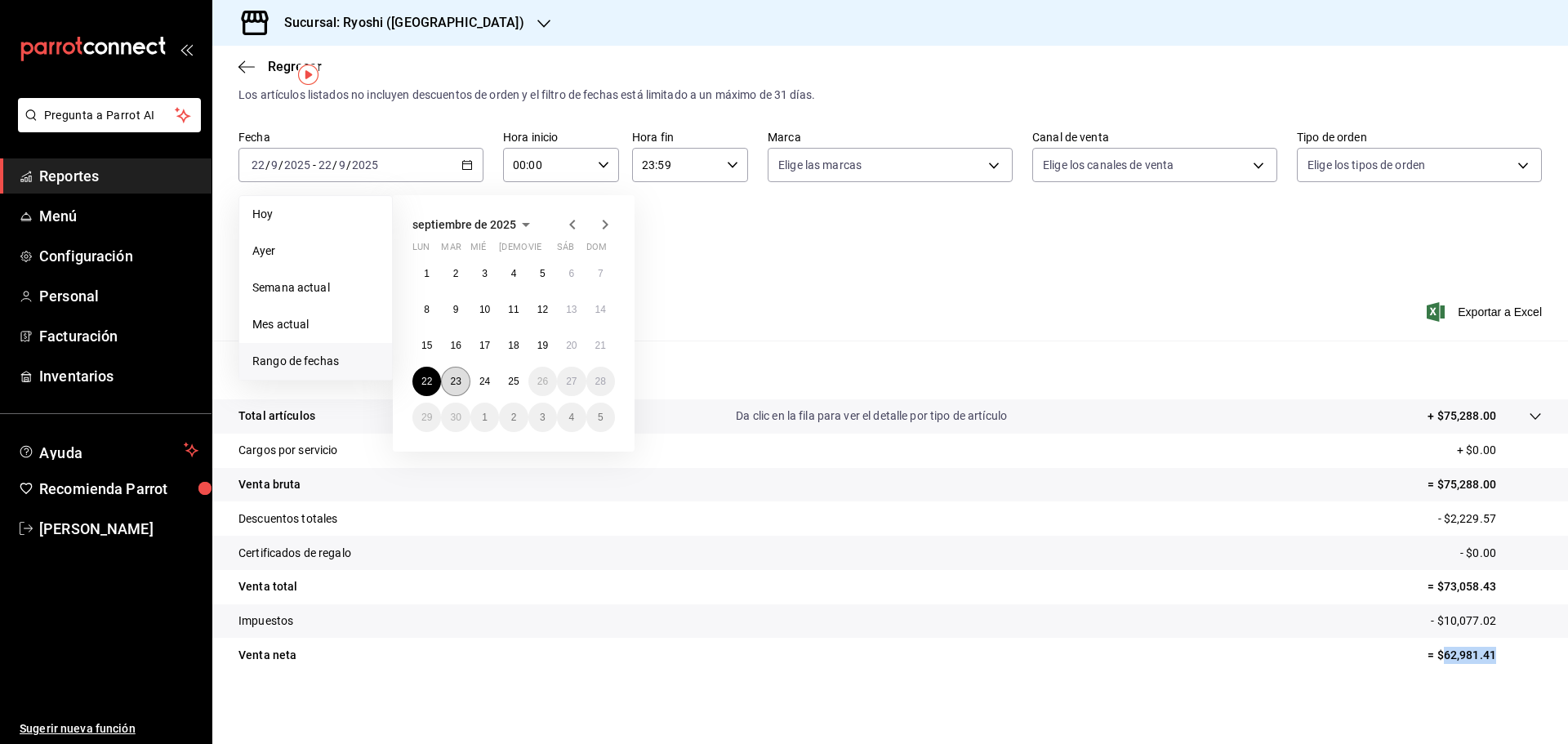
click at [455, 385] on abbr "23" at bounding box center [455, 381] width 11 height 12
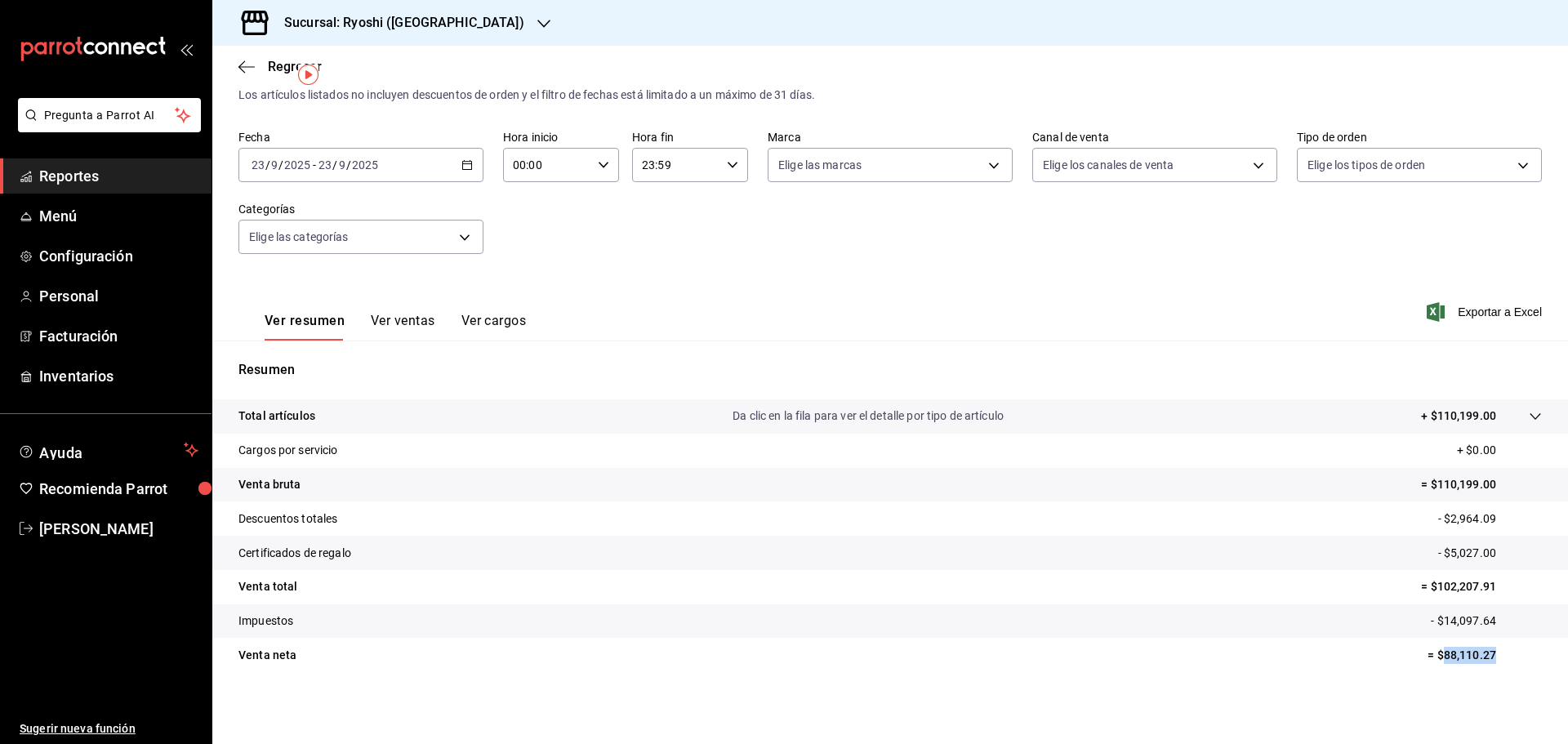
drag, startPoint x: 1432, startPoint y: 650, endPoint x: 1518, endPoint y: 649, distance: 86.0
click at [1518, 649] on p "= $88,110.27" at bounding box center [1485, 655] width 114 height 17
copy p "88,110.27"
click at [373, 169] on input "2025" at bounding box center [364, 165] width 28 height 13
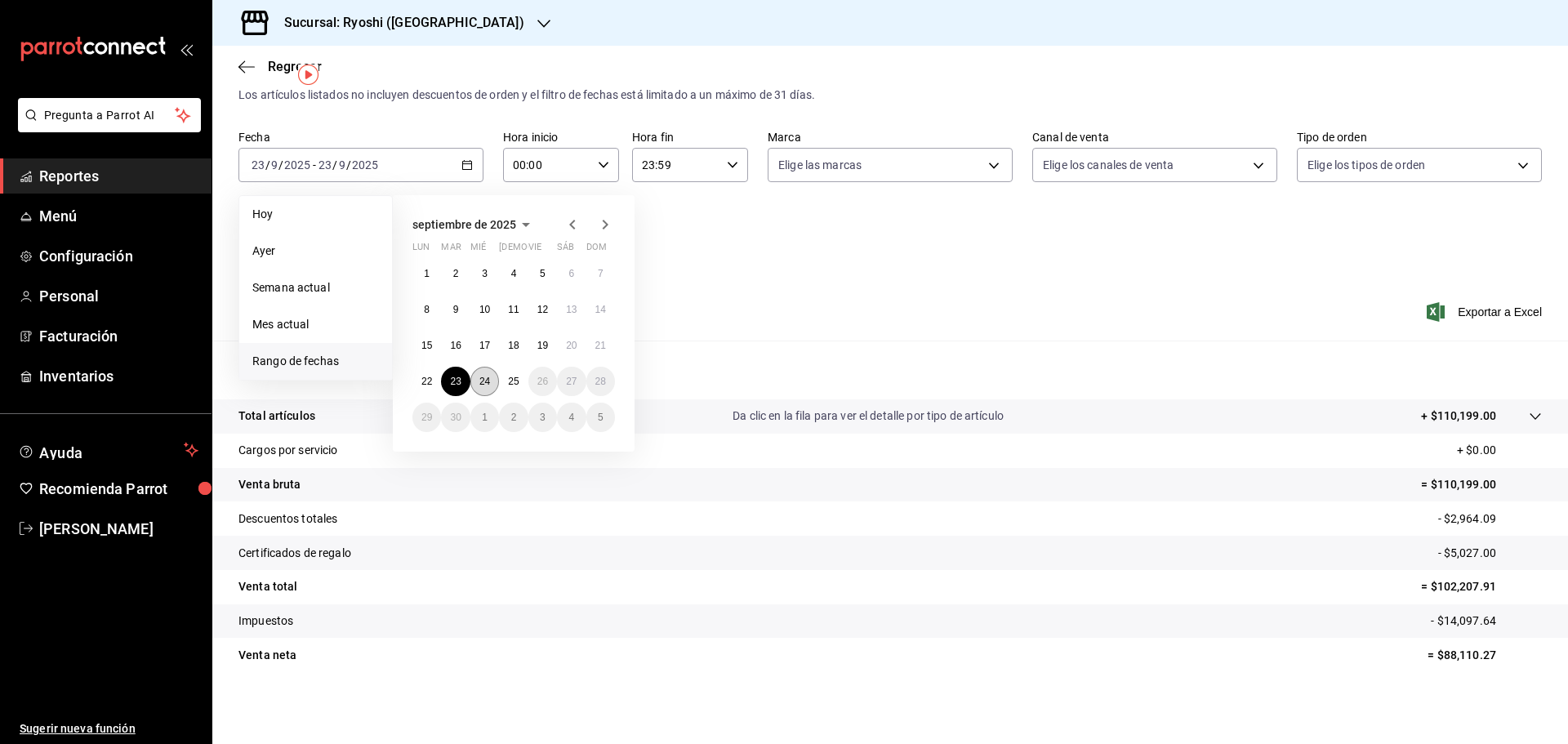
click at [487, 374] on button "24" at bounding box center [485, 381] width 29 height 29
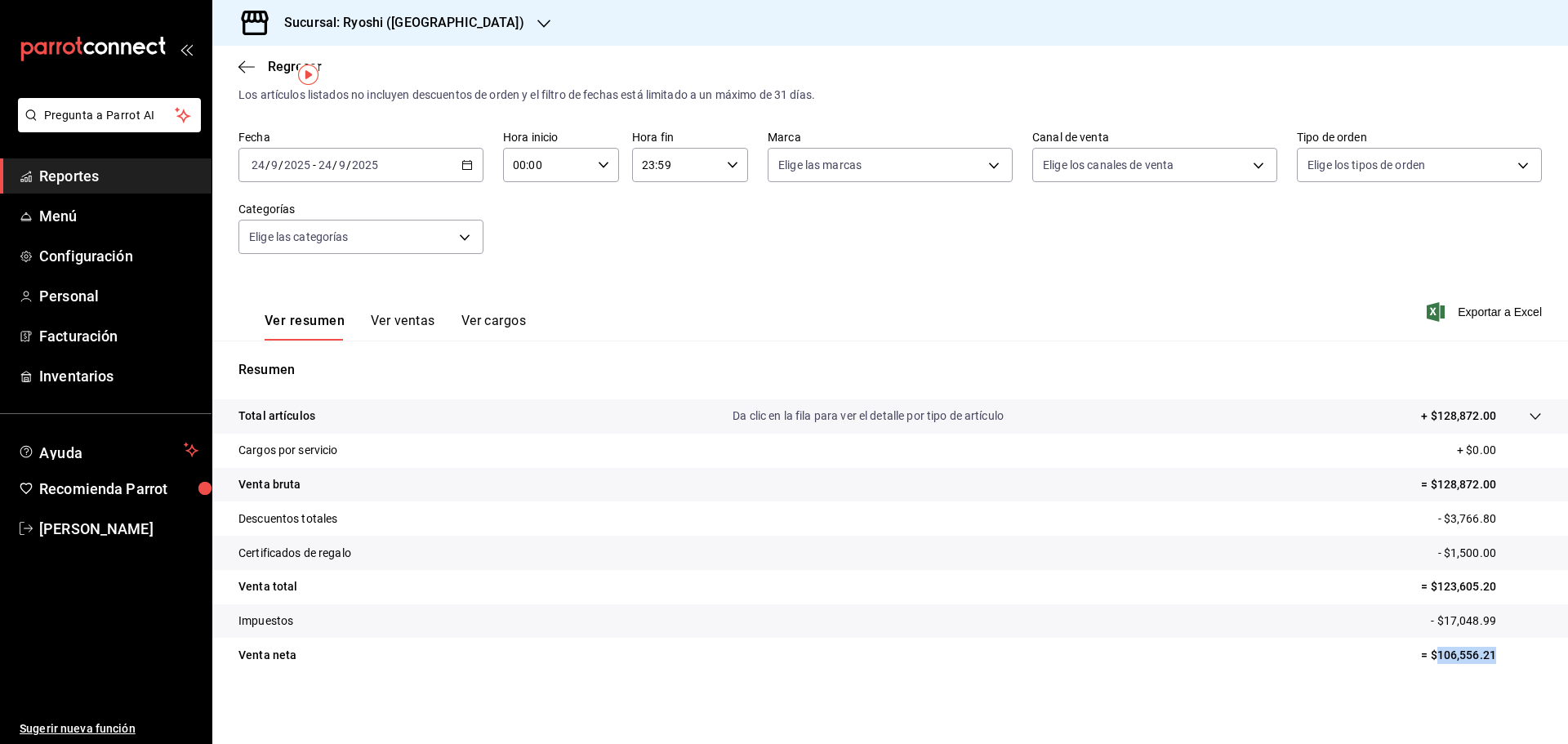
drag, startPoint x: 1425, startPoint y: 651, endPoint x: 1496, endPoint y: 653, distance: 71.0
click at [1496, 653] on p "= $106,556.21" at bounding box center [1481, 655] width 121 height 17
copy p "106,556.21"
